Goal: Check status: Check status

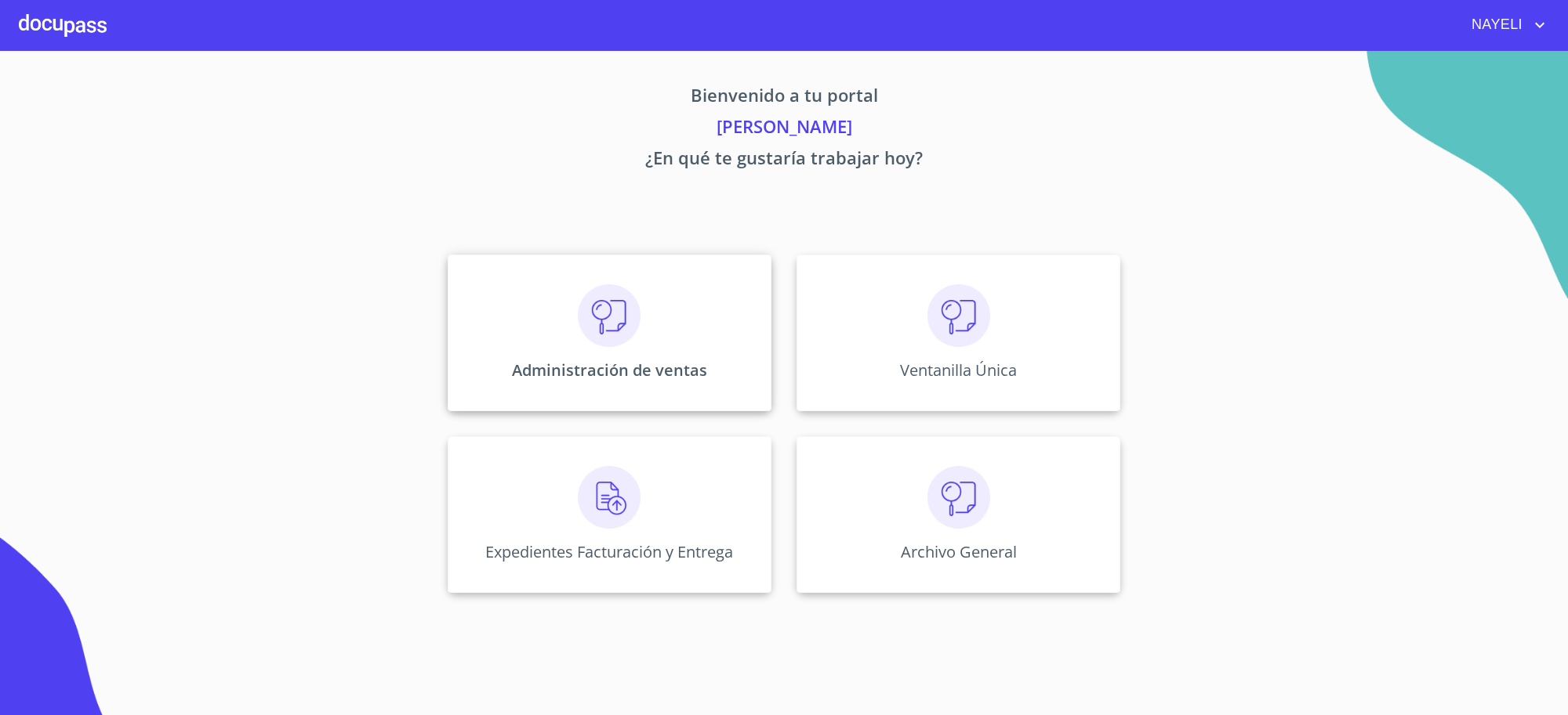
click at [586, 301] on img at bounding box center [609, 316] width 63 height 63
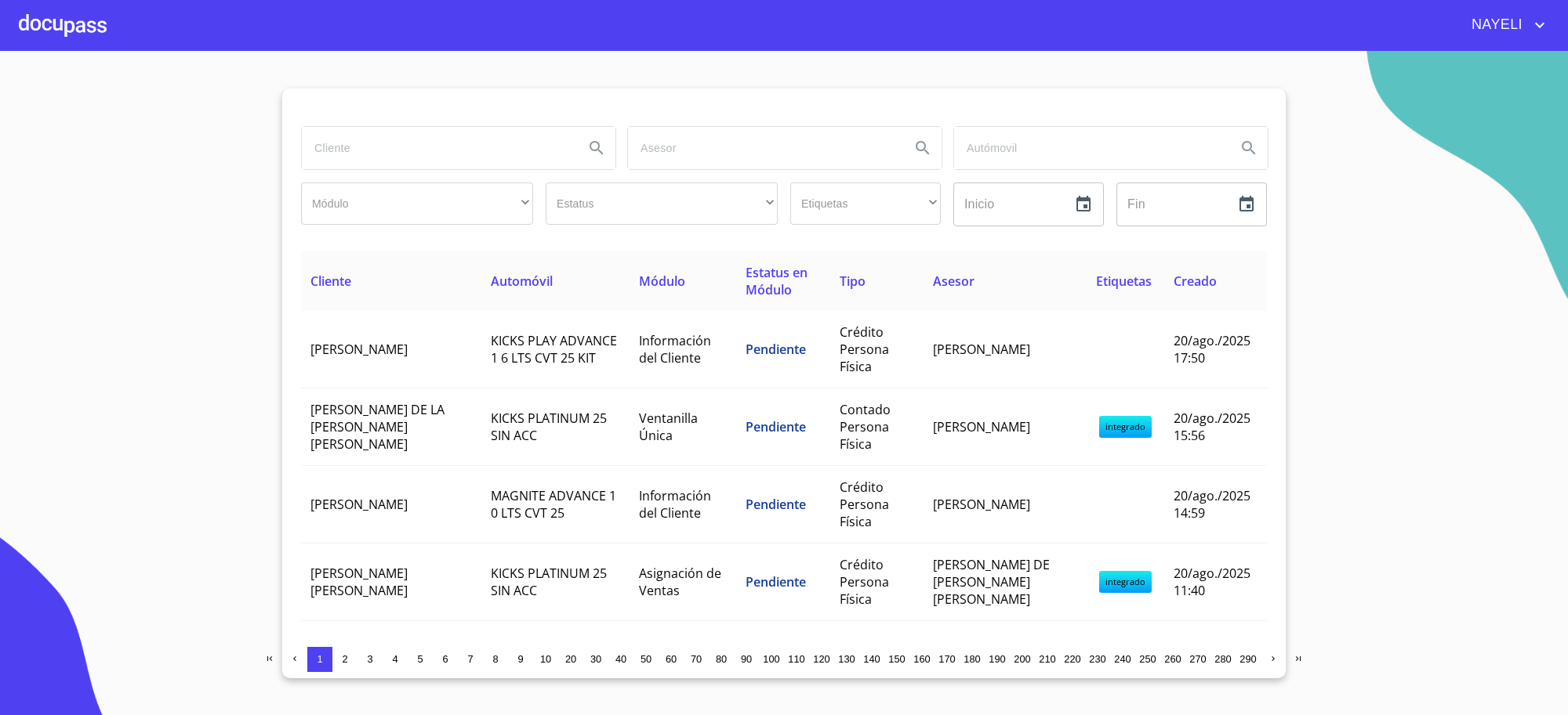
click at [536, 149] on input "search" at bounding box center [436, 147] width 269 height 42
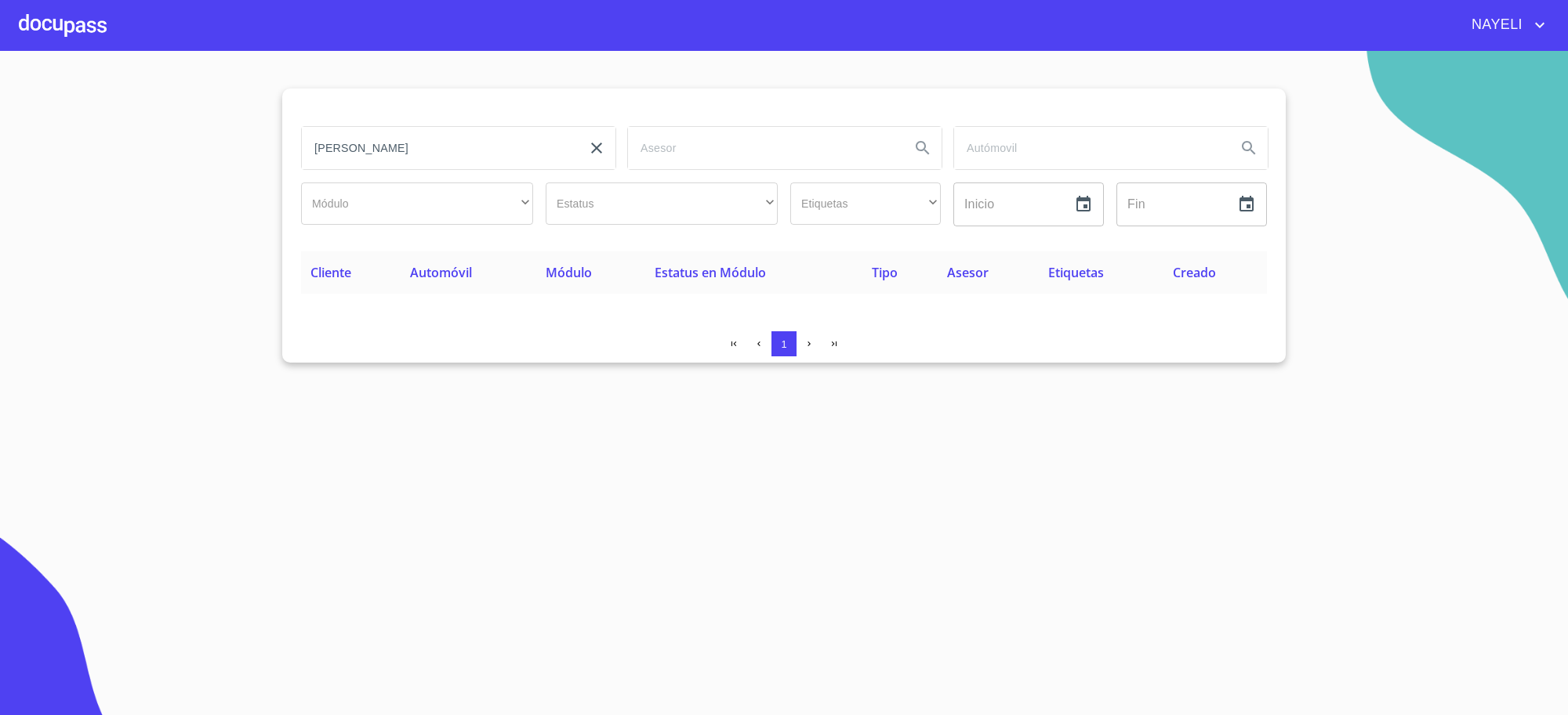
click at [418, 145] on input "[PERSON_NAME]" at bounding box center [436, 147] width 269 height 42
type input "[PERSON_NAME]"
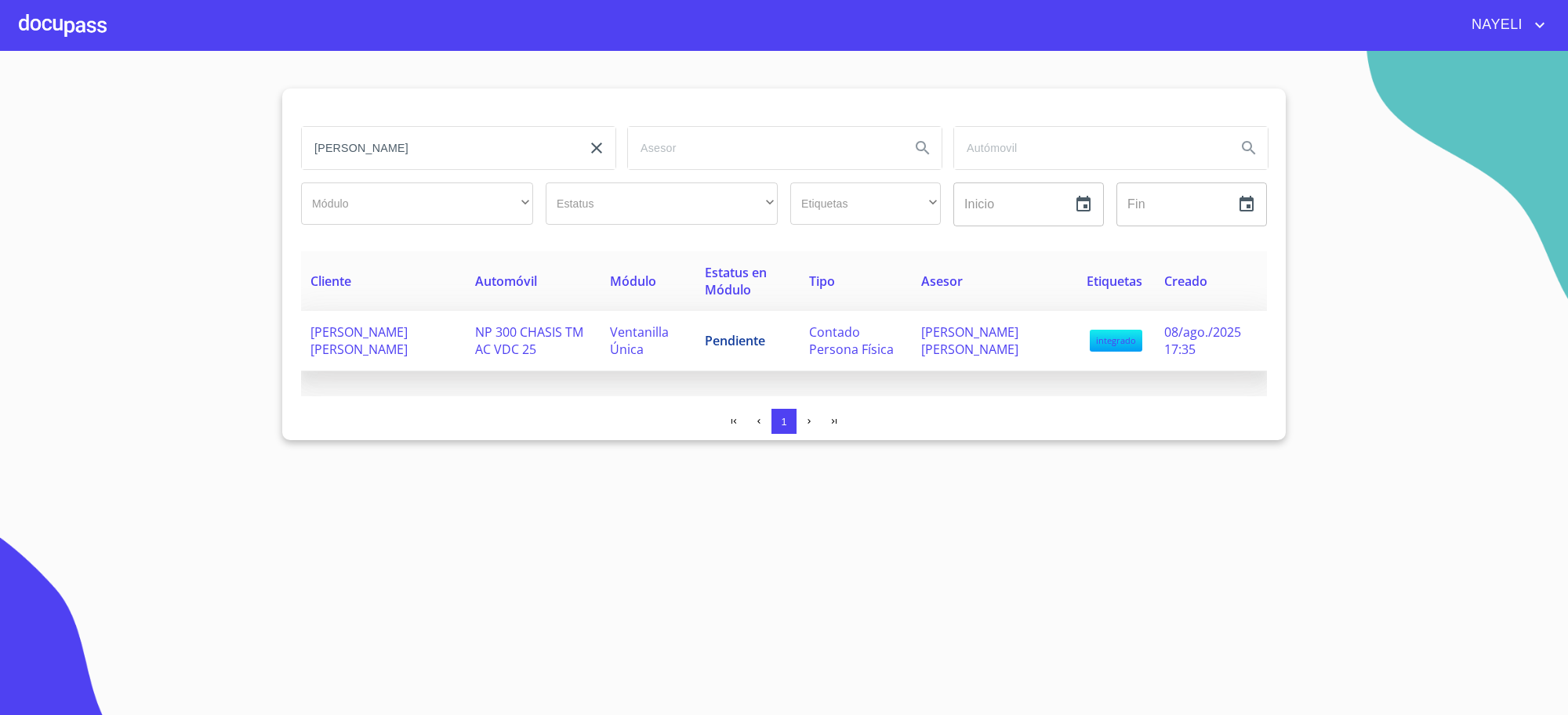
click at [761, 360] on td "Pendiente" at bounding box center [748, 341] width 104 height 60
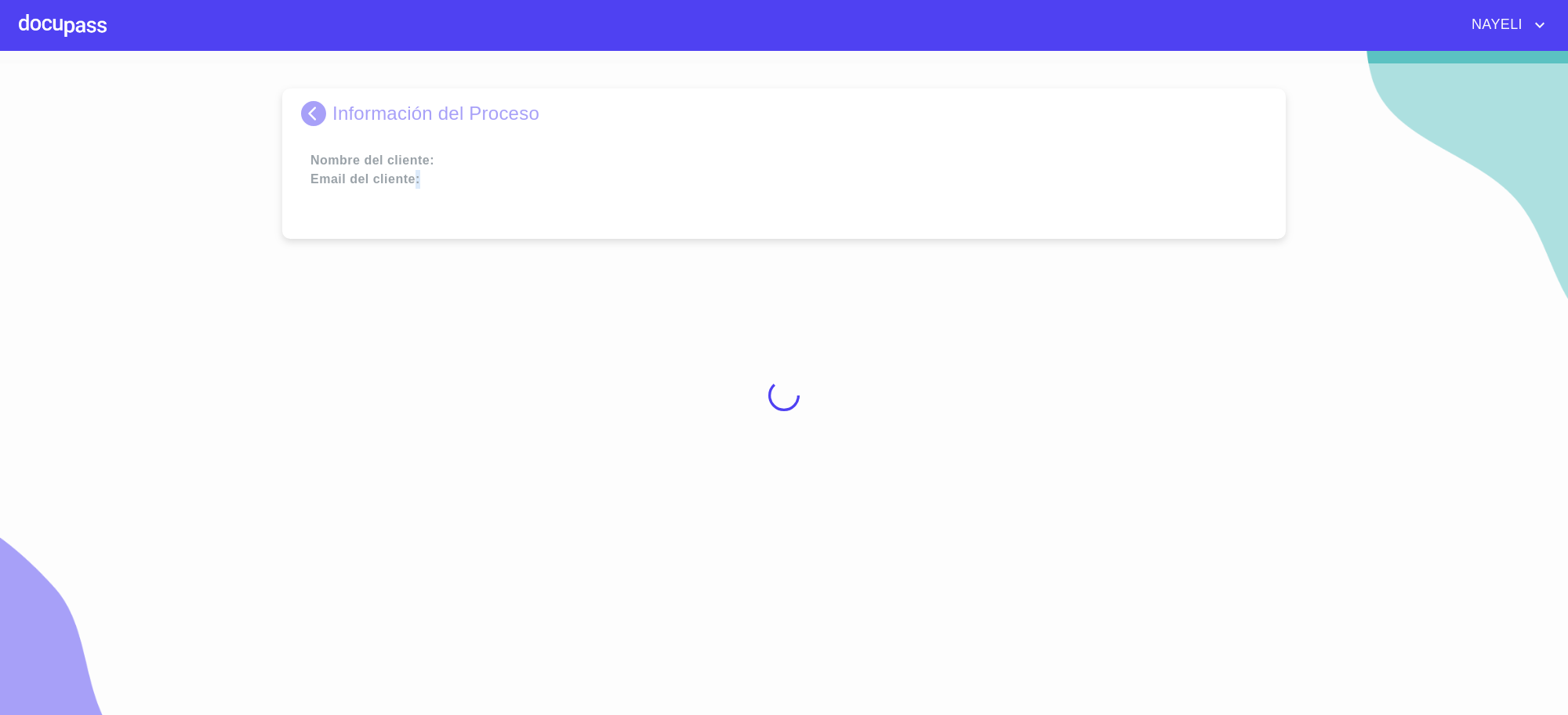
click at [761, 360] on div at bounding box center [784, 396] width 1568 height 665
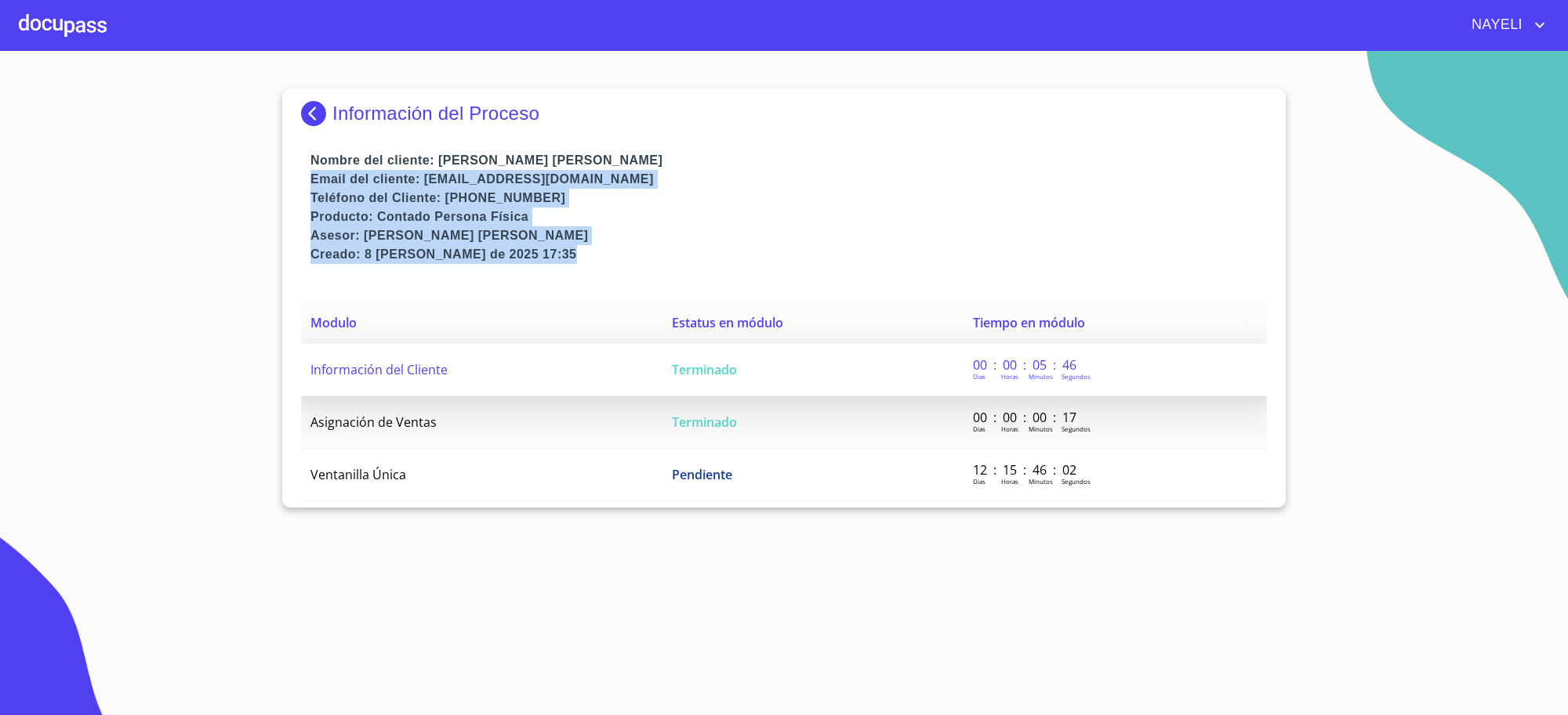
click at [642, 376] on td "Información del Cliente" at bounding box center [481, 369] width 362 height 52
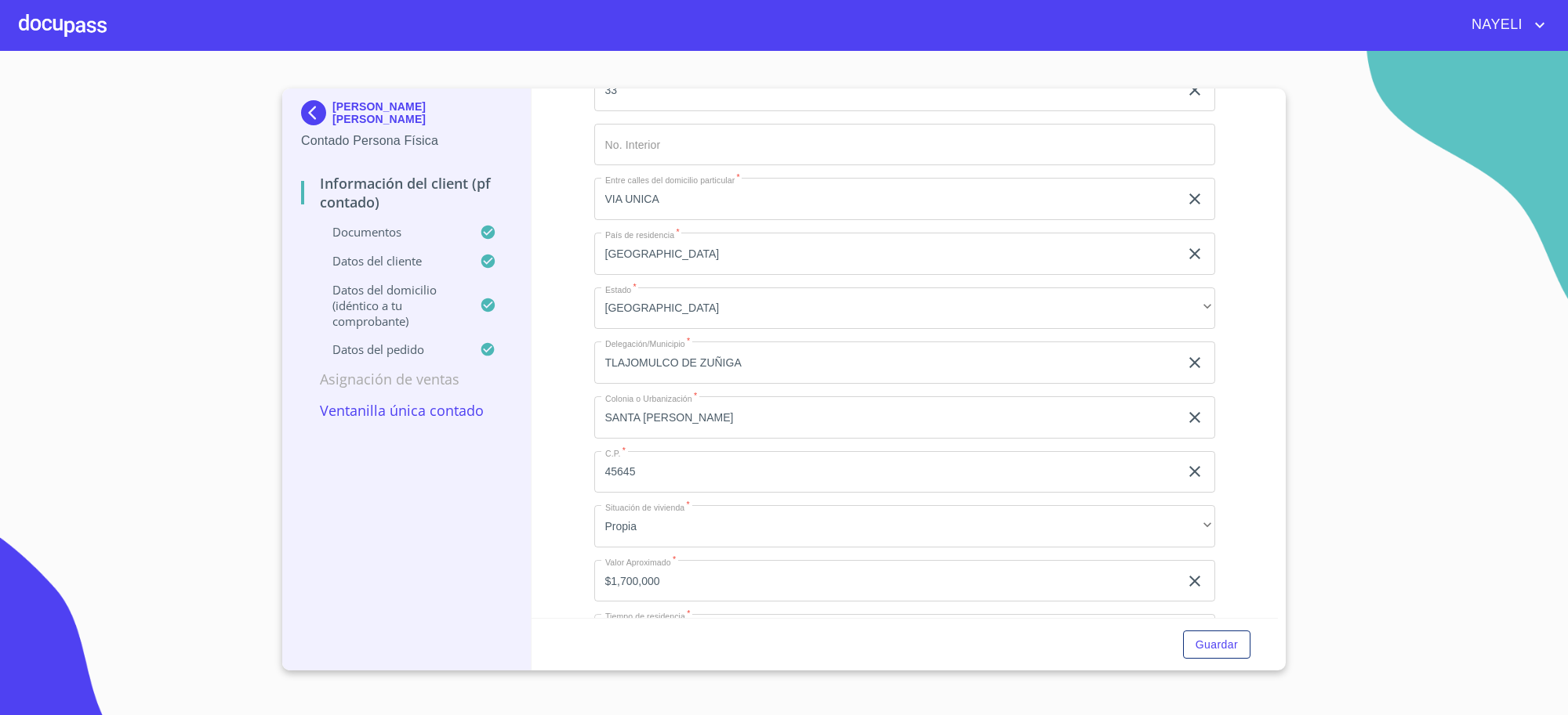
scroll to position [4308, 0]
